Goal: Use online tool/utility: Utilize a website feature to perform a specific function

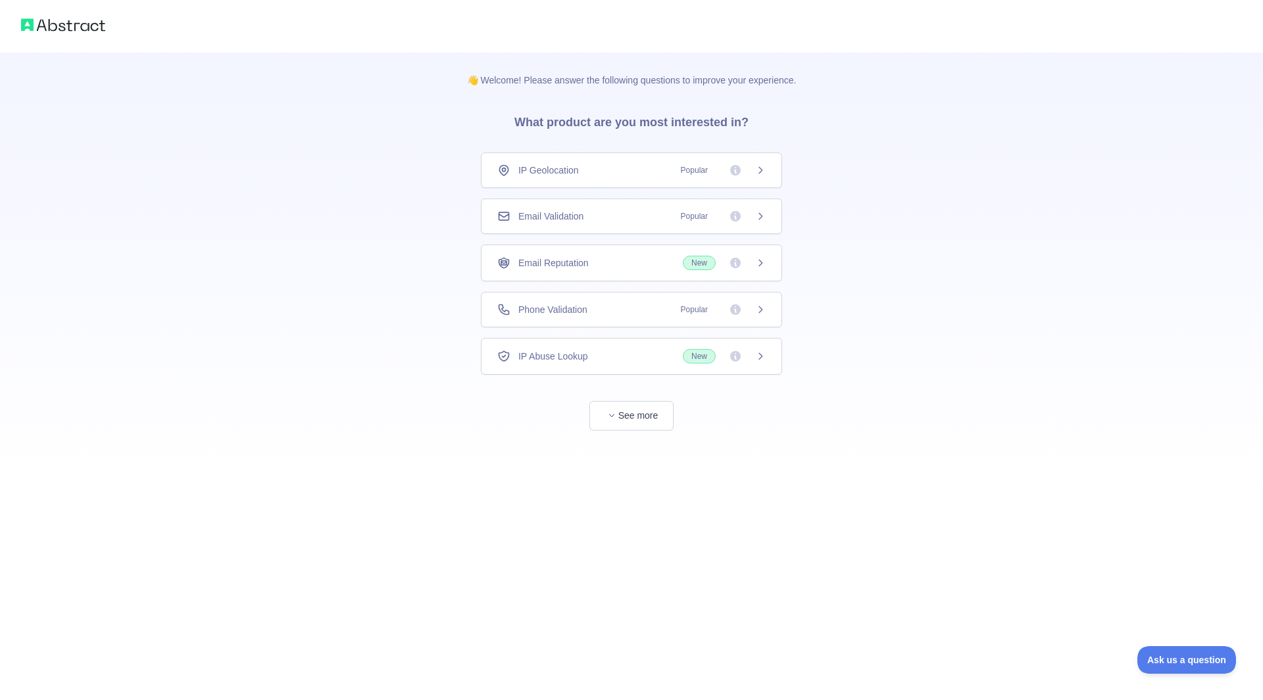
click at [688, 308] on span "Popular" at bounding box center [694, 309] width 43 height 13
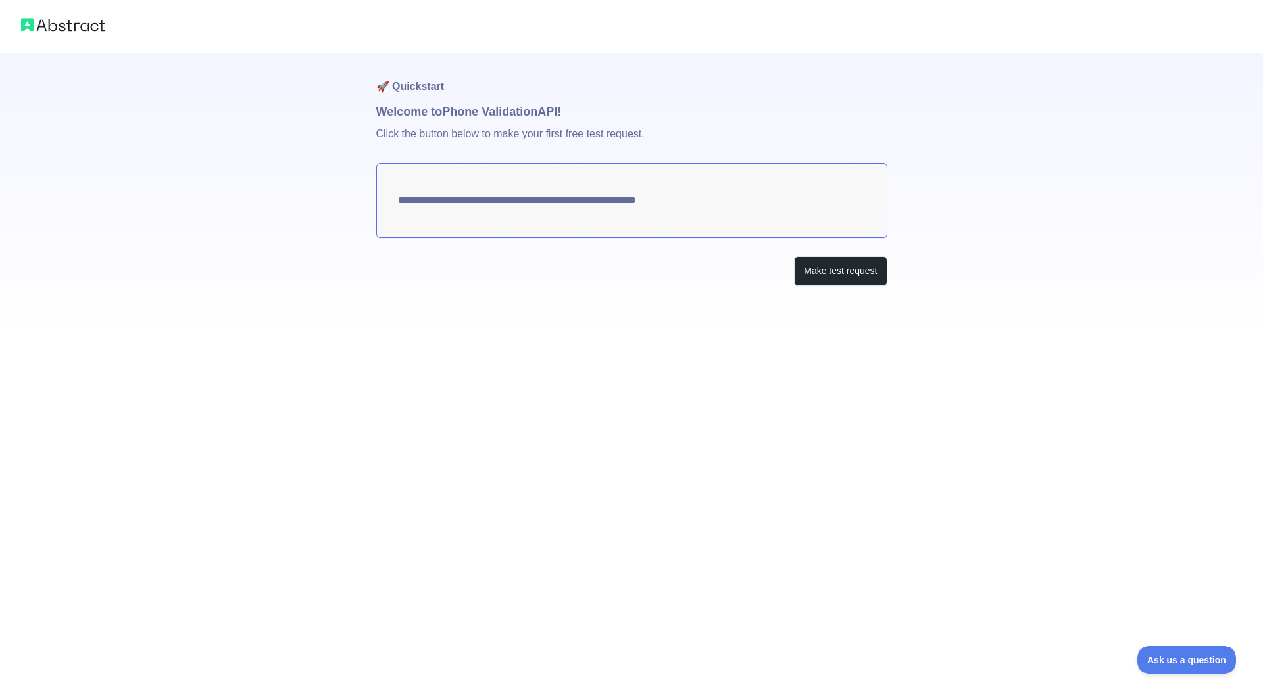
click at [704, 199] on textarea "**********" at bounding box center [631, 200] width 511 height 75
click at [875, 274] on button "Make test request" at bounding box center [840, 271] width 93 height 30
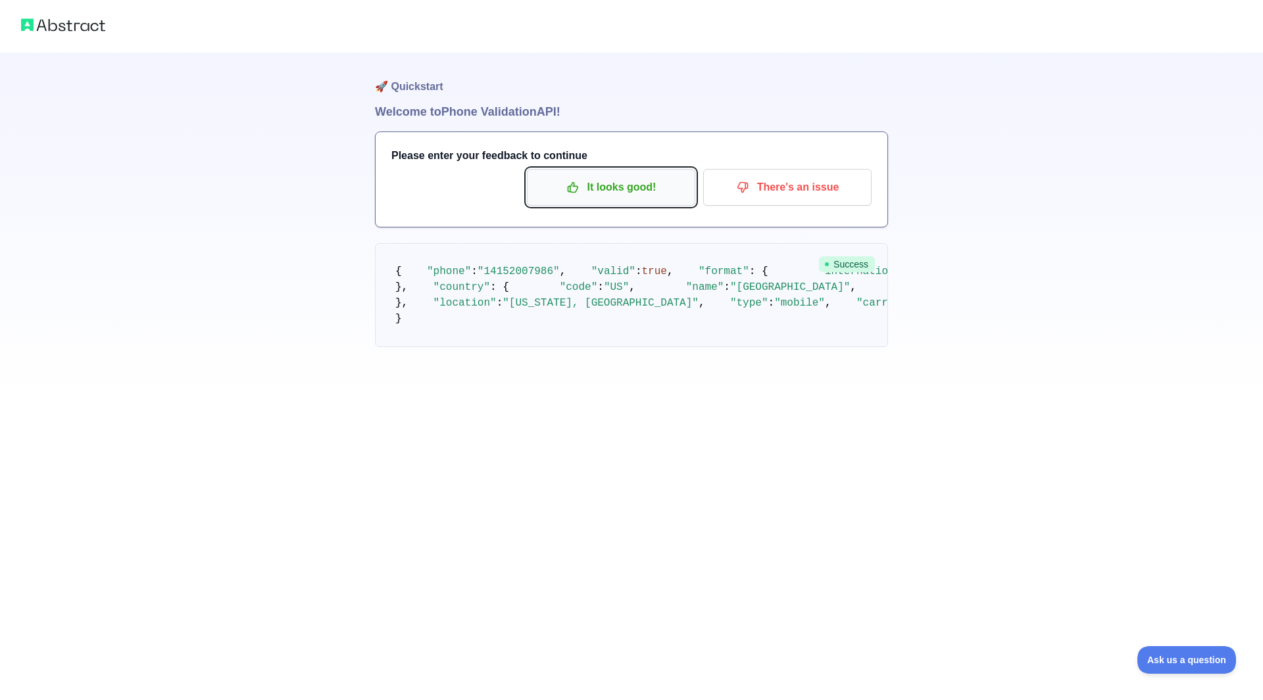
click at [646, 197] on p "It looks good!" at bounding box center [611, 187] width 149 height 22
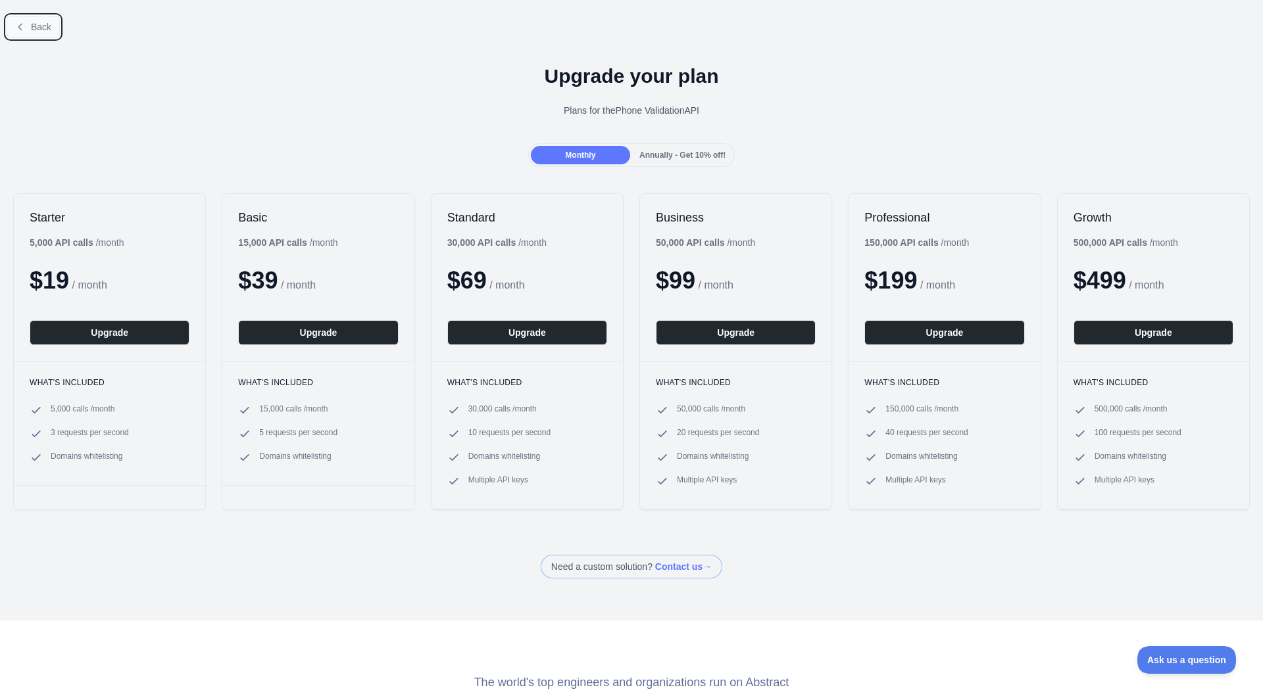
click at [27, 24] on button "Back" at bounding box center [33, 27] width 53 height 22
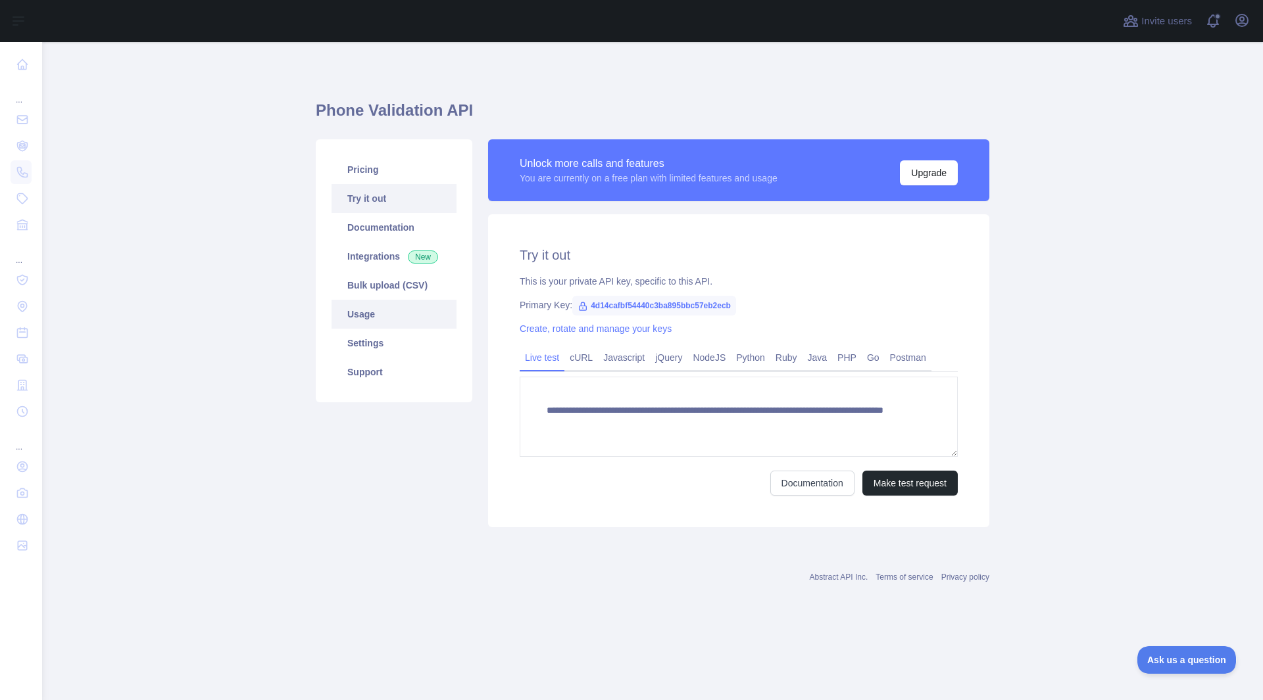
click at [404, 321] on link "Usage" at bounding box center [393, 314] width 125 height 29
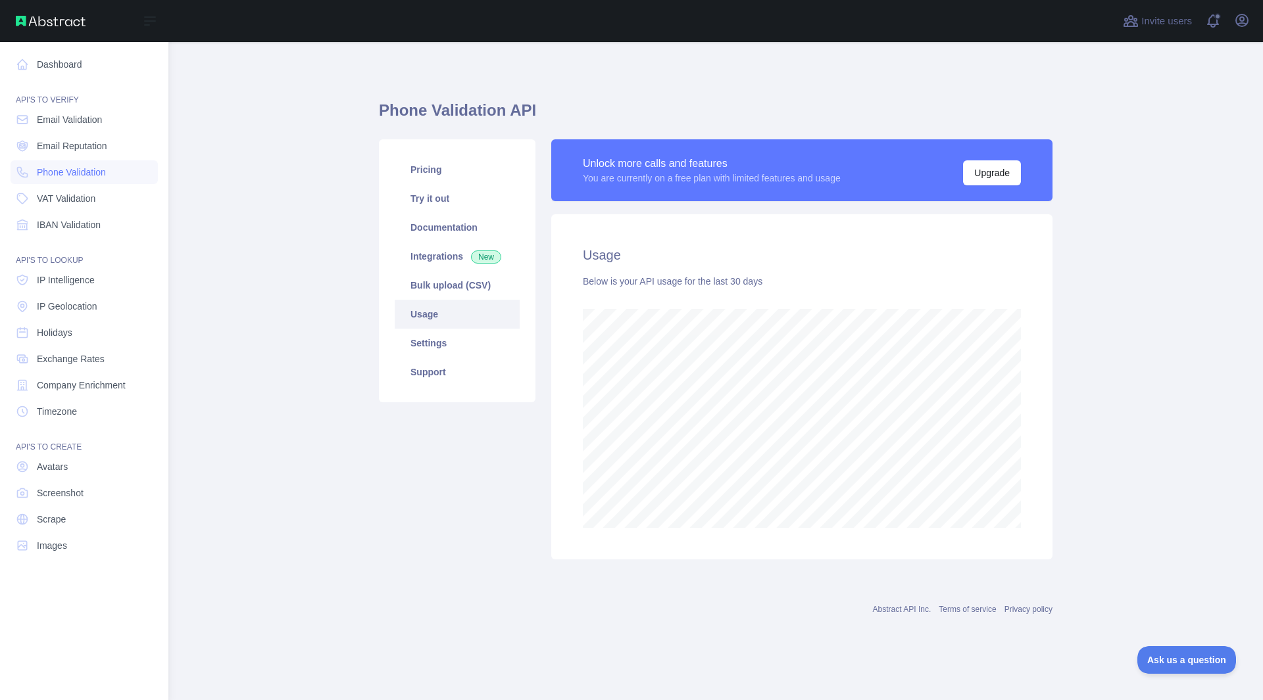
scroll to position [657012, 656576]
click at [84, 180] on link "Phone Validation" at bounding box center [84, 172] width 147 height 24
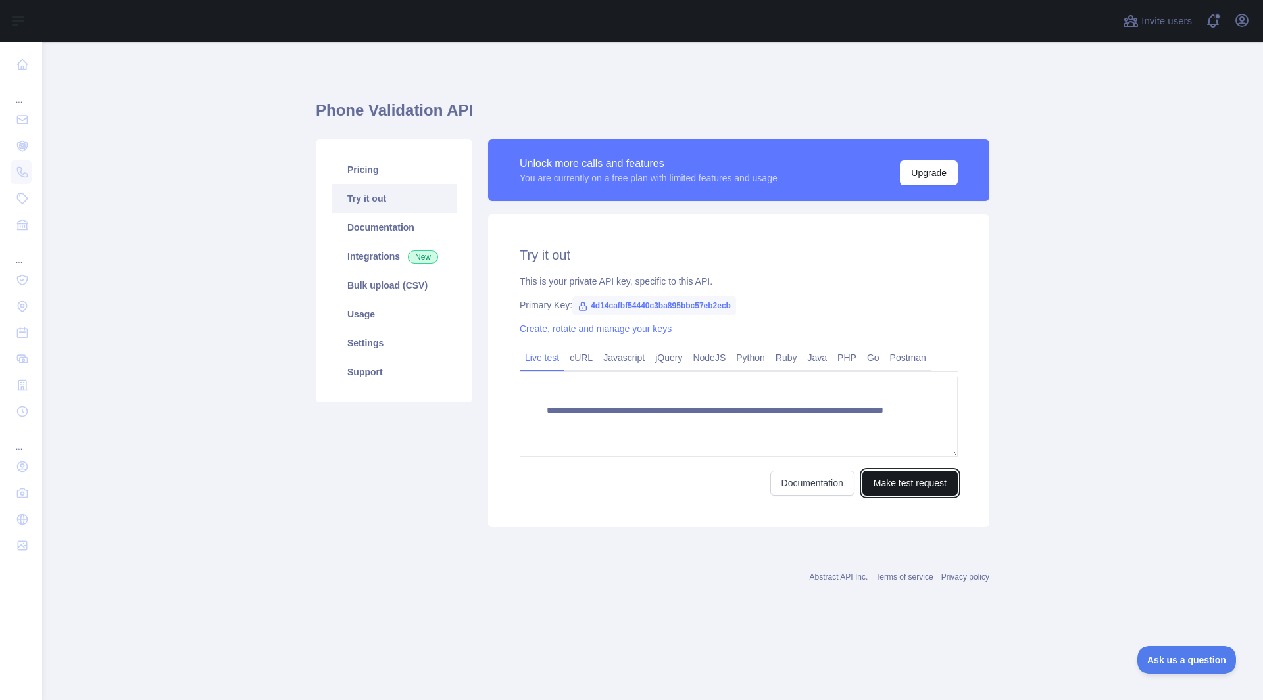
click at [916, 493] on button "Make test request" at bounding box center [909, 483] width 95 height 25
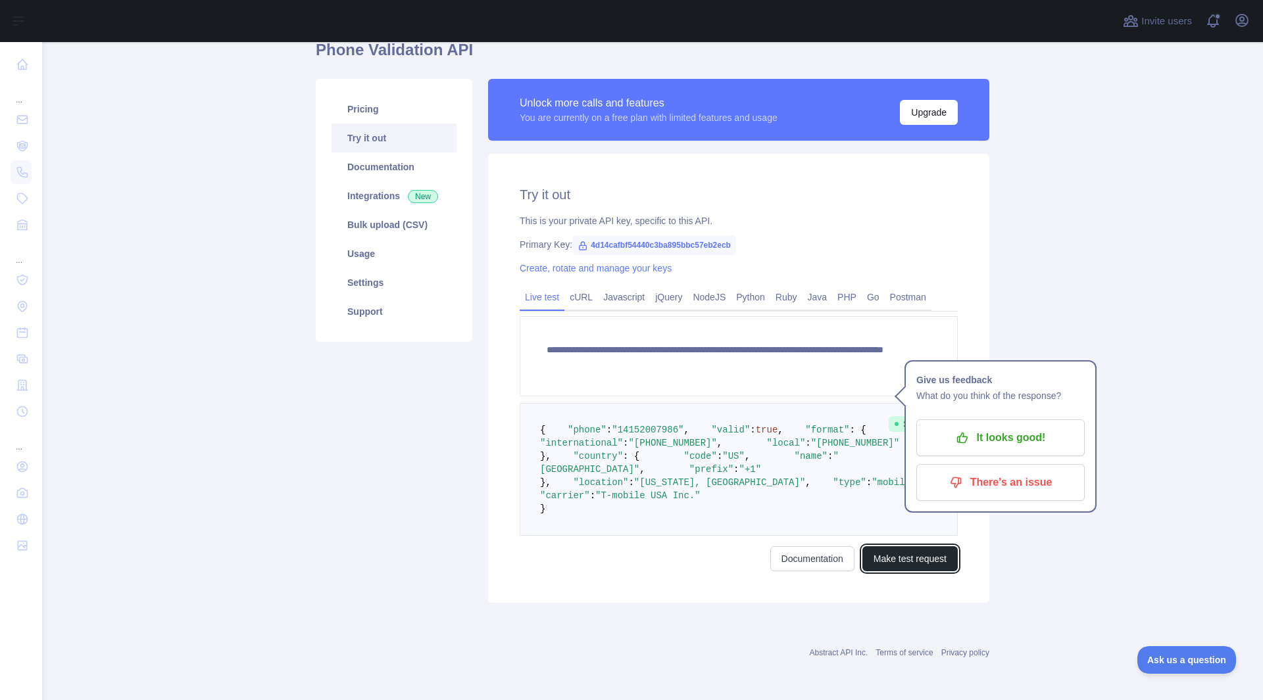
scroll to position [179, 0]
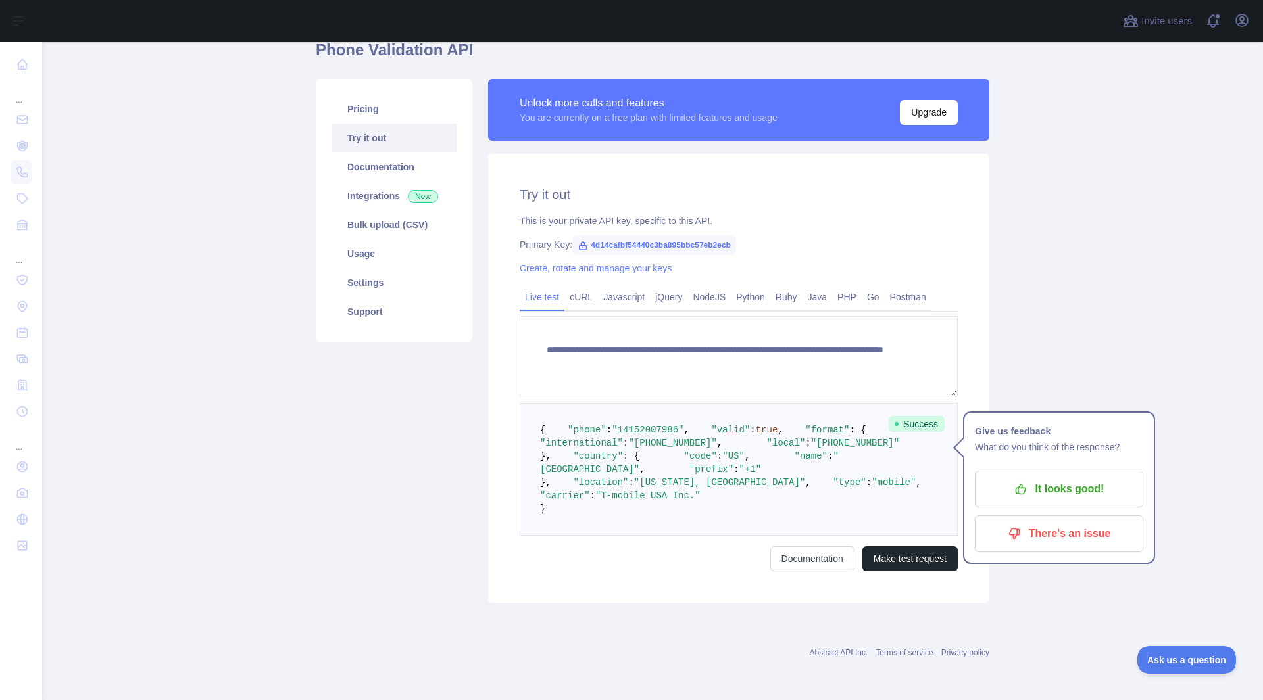
click at [351, 385] on div "Pricing Try it out Documentation Integrations New Bulk upload (CSV) Usage Setti…" at bounding box center [394, 341] width 172 height 524
click at [1088, 478] on p "It looks good!" at bounding box center [1059, 489] width 149 height 22
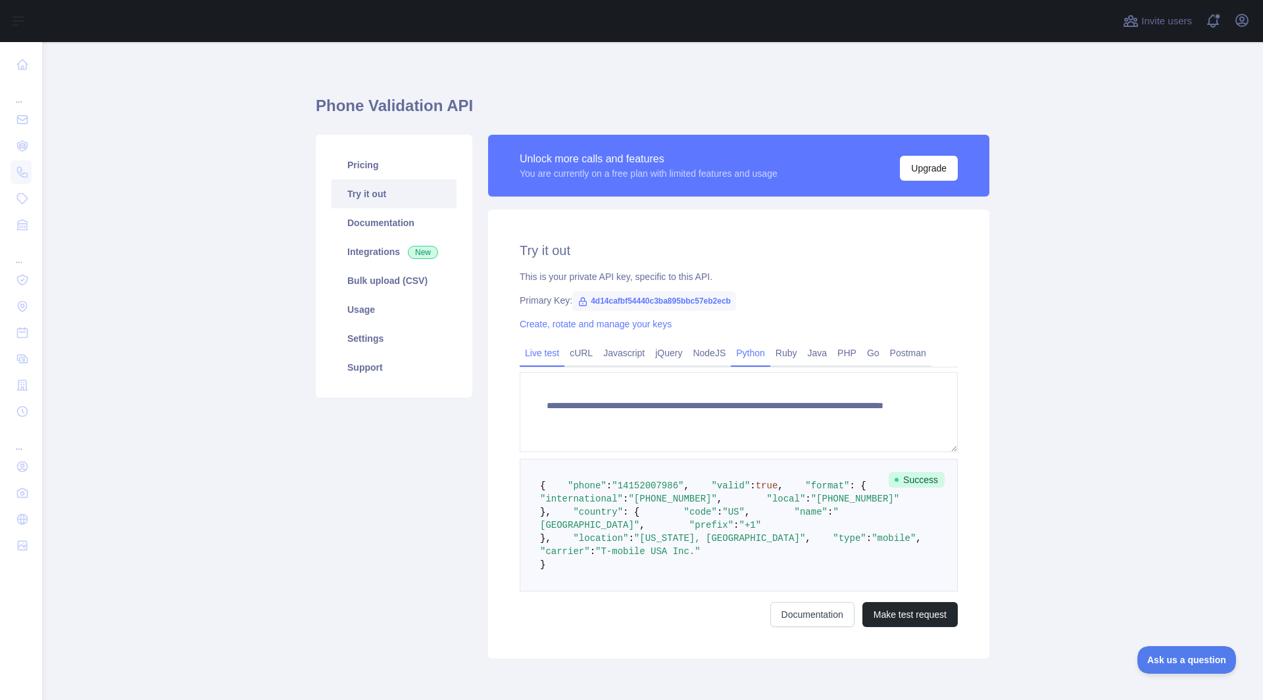
scroll to position [0, 0]
